Goal: Communication & Community: Participate in discussion

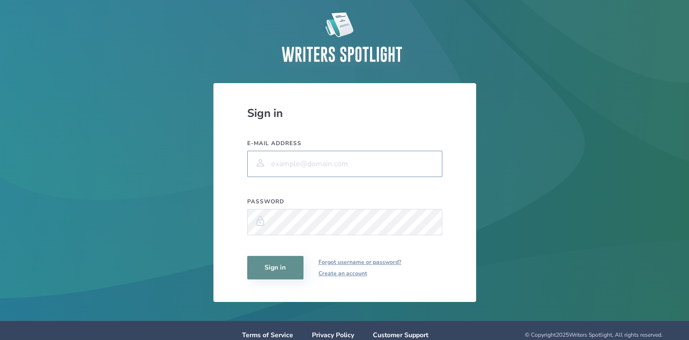
click at [318, 172] on input "E-mail address" at bounding box center [344, 164] width 195 height 26
type input "[EMAIL_ADDRESS][DOMAIN_NAME]"
click at [277, 265] on button "Sign in" at bounding box center [275, 267] width 56 height 23
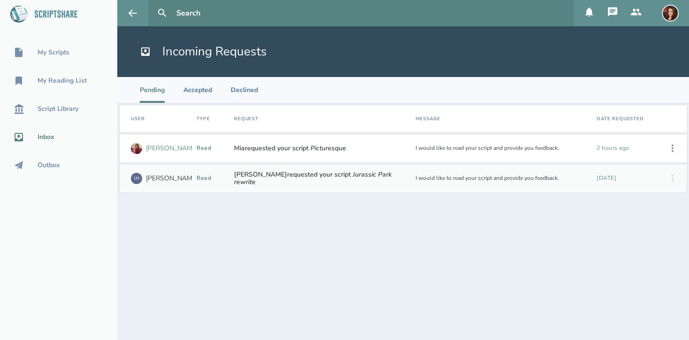
click at [153, 145] on div "[PERSON_NAME]" at bounding box center [172, 149] width 52 height 8
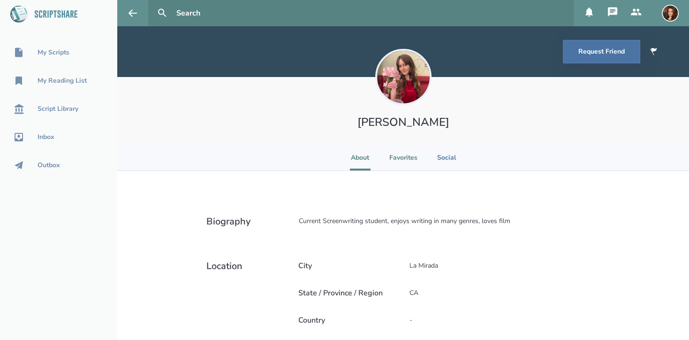
click at [412, 158] on li "Favorites" at bounding box center [404, 158] width 28 height 26
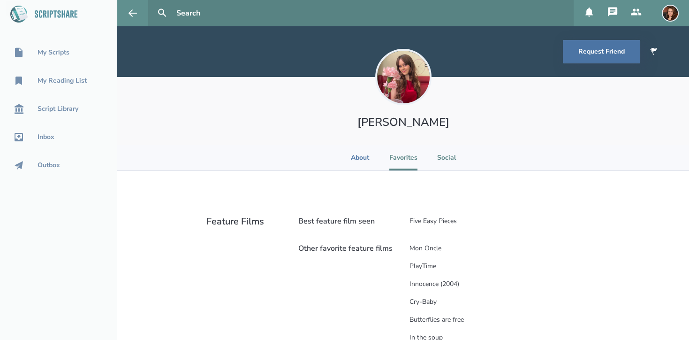
click at [451, 159] on li "Social" at bounding box center [446, 158] width 21 height 26
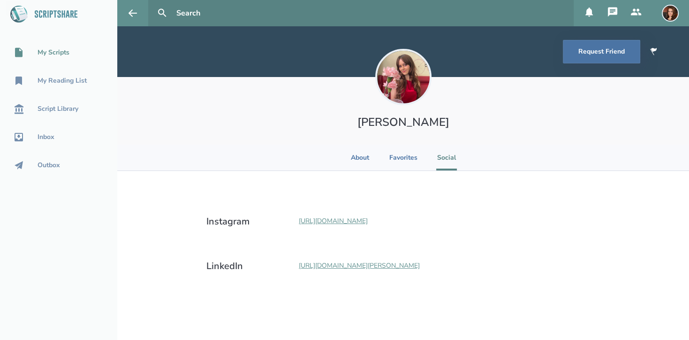
click at [61, 52] on div "My Scripts" at bounding box center [54, 53] width 32 height 8
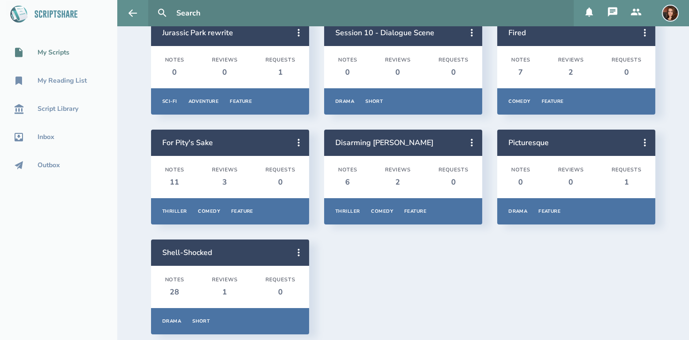
scroll to position [103, 0]
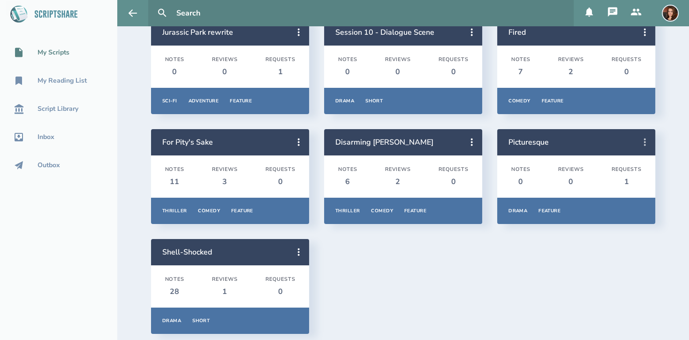
click at [646, 144] on icon at bounding box center [645, 142] width 11 height 11
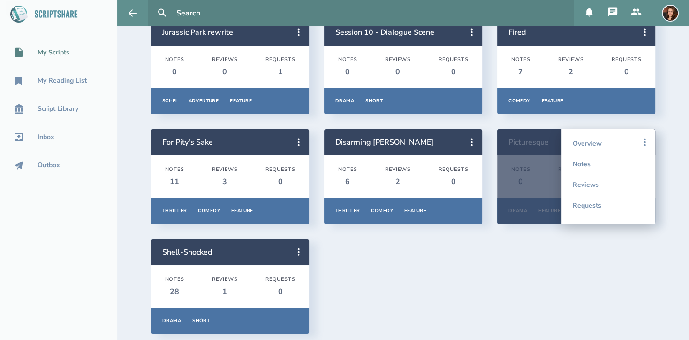
click at [516, 281] on div "Jurassic Park rewrite Notes 0 Reviews 0 Requests 1 Sci-Fi Adventure Feature Ove…" at bounding box center [403, 176] width 505 height 314
click at [163, 10] on icon at bounding box center [162, 13] width 8 height 8
click at [161, 10] on icon at bounding box center [162, 13] width 11 height 11
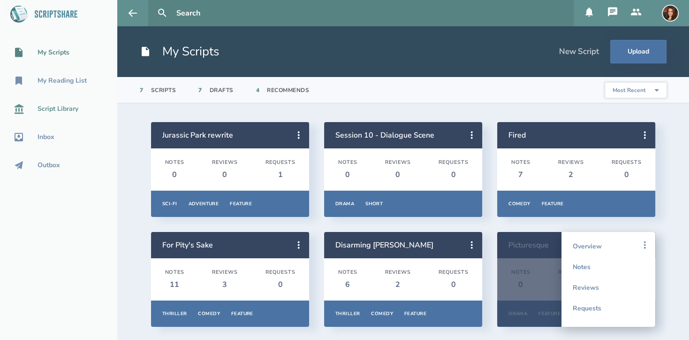
click at [52, 113] on div "Script Library" at bounding box center [58, 109] width 41 height 8
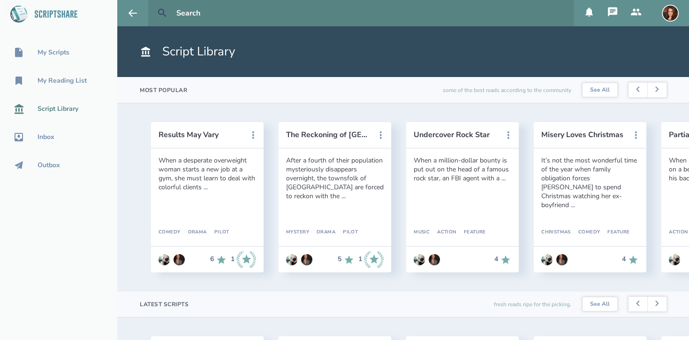
click at [168, 10] on icon at bounding box center [162, 13] width 11 height 11
click at [184, 10] on input "text" at bounding box center [372, 13] width 398 height 26
type input "[PERSON_NAME]"
click at [152, 3] on button at bounding box center [162, 13] width 21 height 21
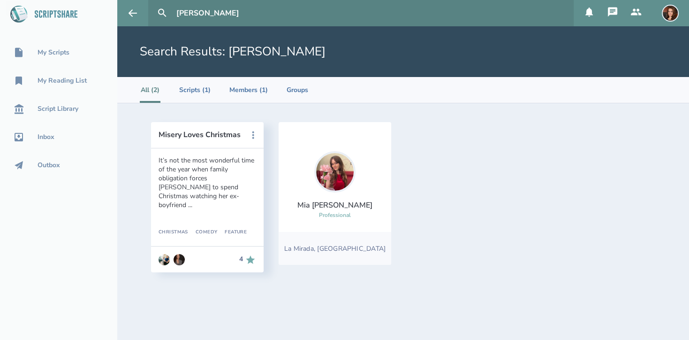
click at [337, 206] on div "[PERSON_NAME]" at bounding box center [335, 205] width 75 height 10
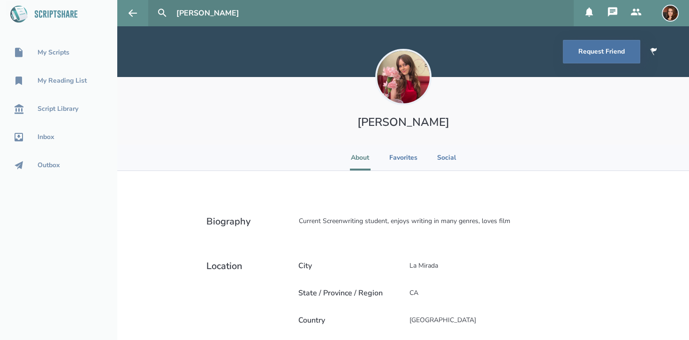
scroll to position [111, 0]
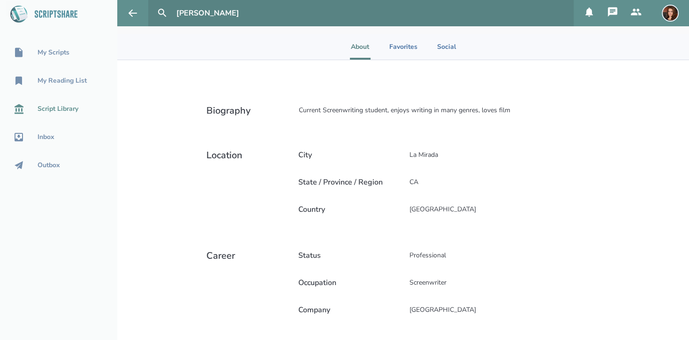
click at [67, 102] on link "Script Library" at bounding box center [58, 109] width 117 height 21
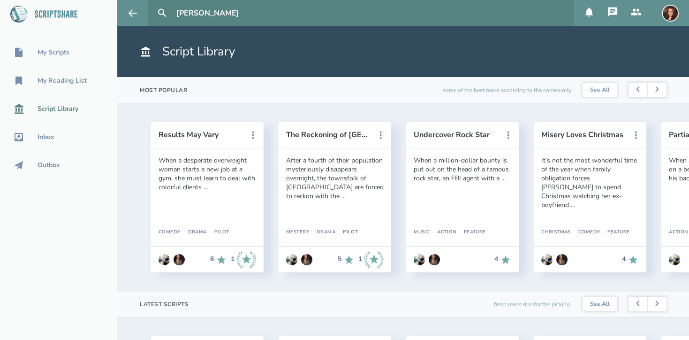
click at [641, 8] on icon at bounding box center [636, 12] width 11 height 11
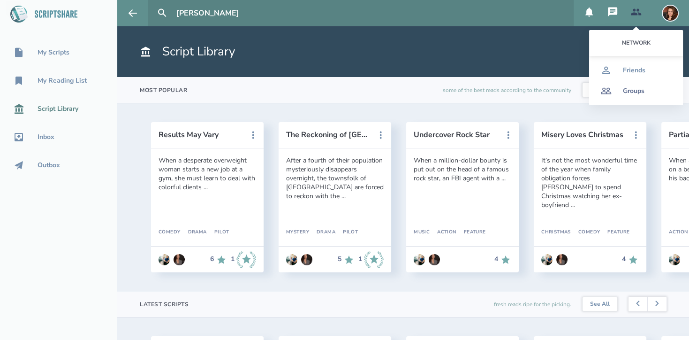
click at [630, 92] on div "Groups" at bounding box center [634, 91] width 22 height 8
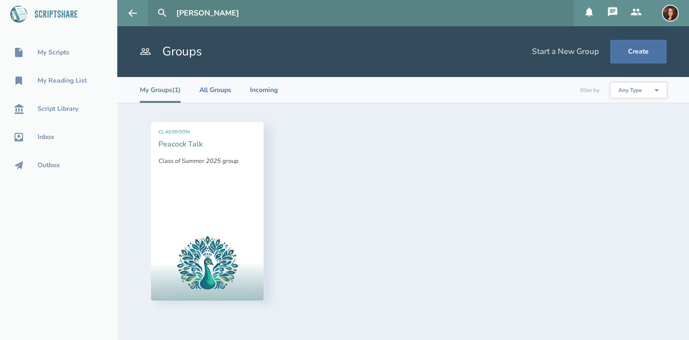
click at [189, 145] on link "Peacock Talk" at bounding box center [181, 144] width 44 height 10
select select "1"
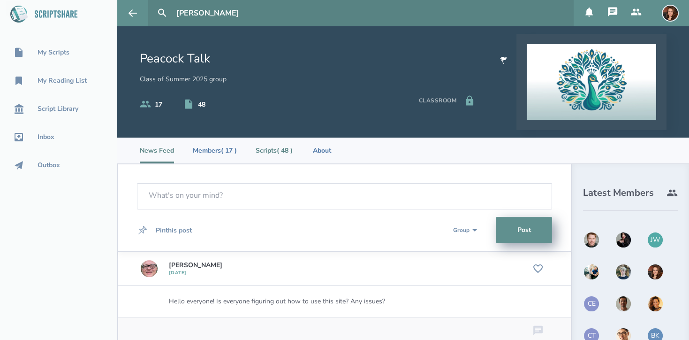
click at [278, 147] on li "Scripts ( 48 )" at bounding box center [274, 151] width 37 height 26
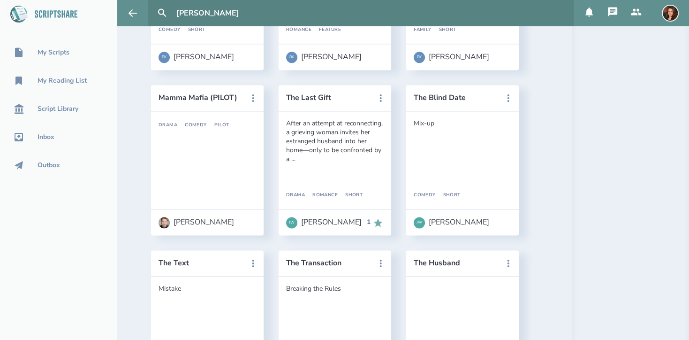
scroll to position [1256, 0]
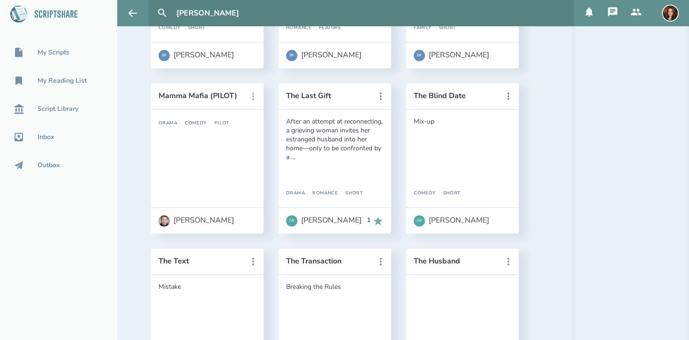
click at [254, 94] on icon at bounding box center [253, 96] width 11 height 11
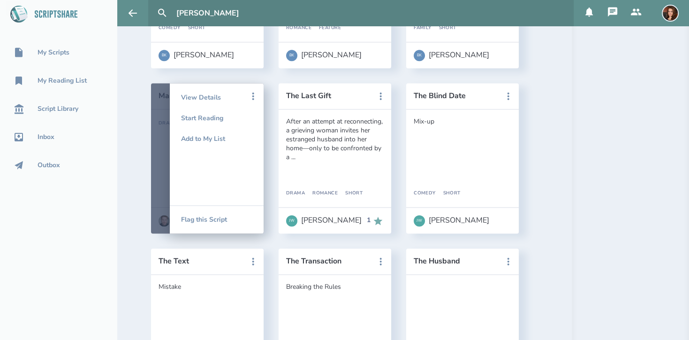
click at [160, 110] on div at bounding box center [207, 158] width 113 height 150
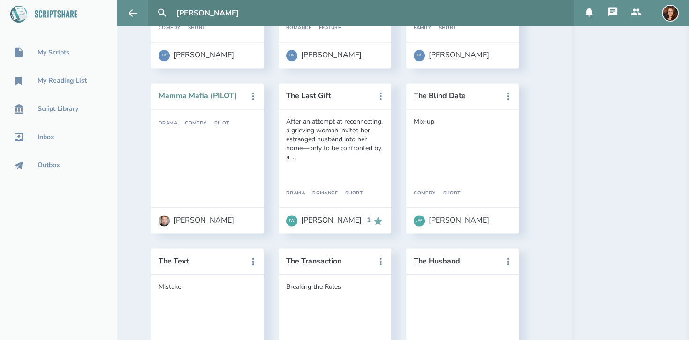
click at [185, 99] on button "Mamma Mafia (PILOT)" at bounding box center [201, 96] width 84 height 8
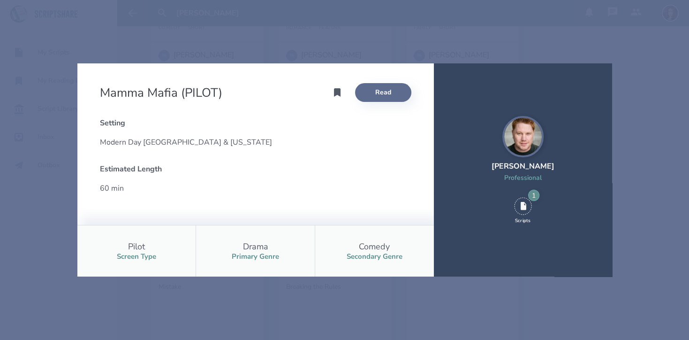
click at [393, 89] on link "Read" at bounding box center [383, 92] width 56 height 19
